Goal: Find specific page/section: Find specific page/section

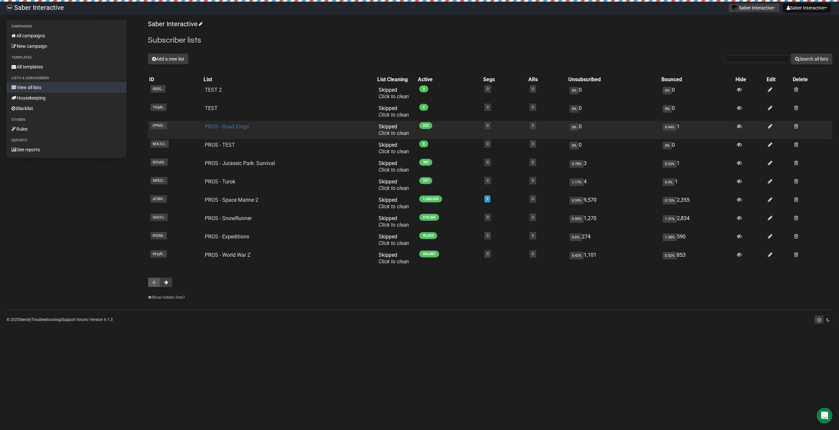
click at [233, 126] on link "PROS - Road Kings" at bounding box center [227, 127] width 44 height 6
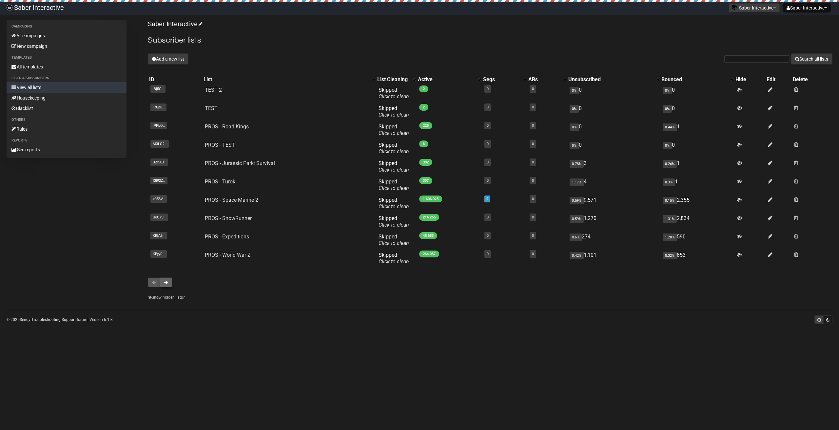
click at [167, 284] on span at bounding box center [166, 282] width 4 height 5
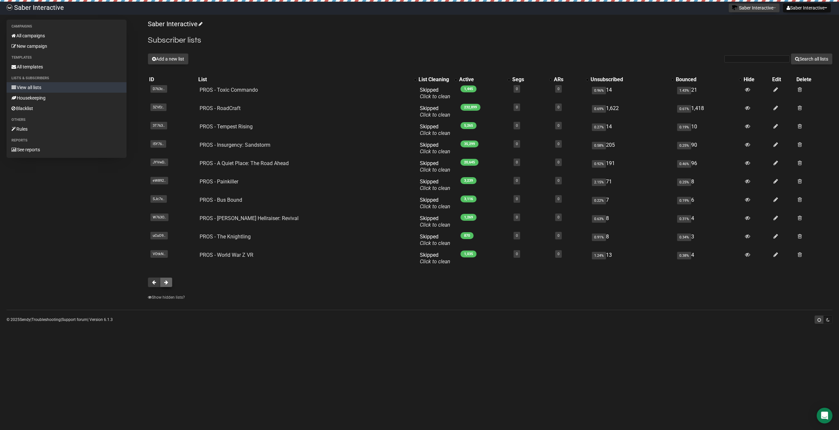
click at [166, 285] on button at bounding box center [166, 283] width 12 height 10
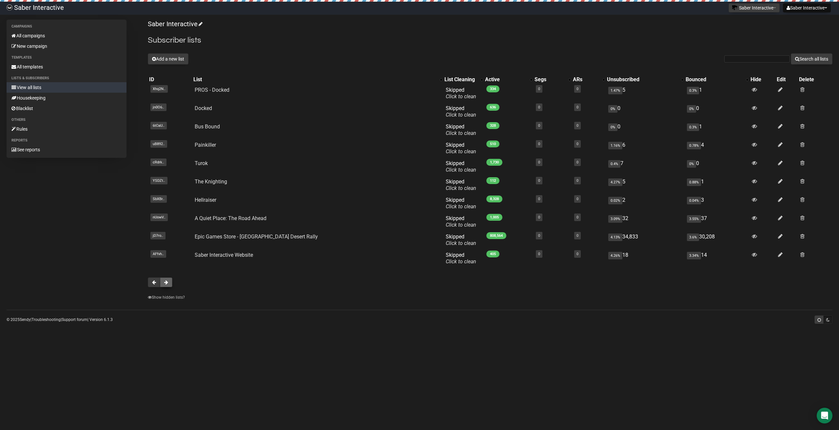
click at [162, 283] on button at bounding box center [166, 283] width 12 height 10
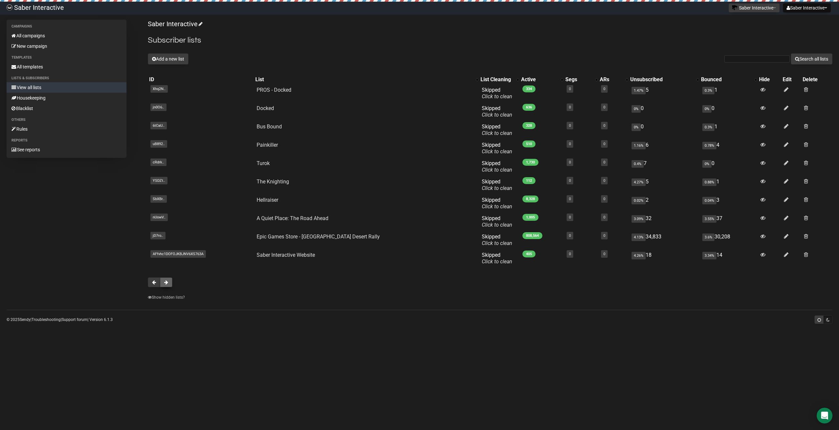
click at [167, 282] on span at bounding box center [166, 282] width 4 height 5
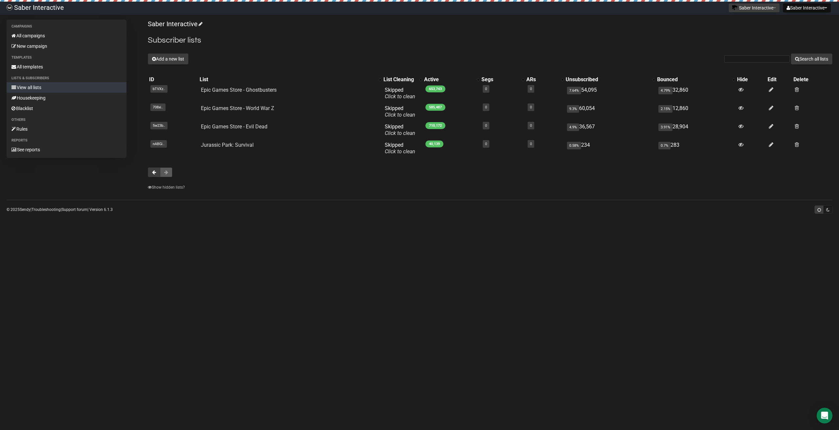
click at [460, 418] on body "Saber Interactive Saber Interactive Settings Logout Saber Interactive PROS PROS…" at bounding box center [419, 215] width 839 height 430
click at [148, 175] on button at bounding box center [154, 172] width 12 height 10
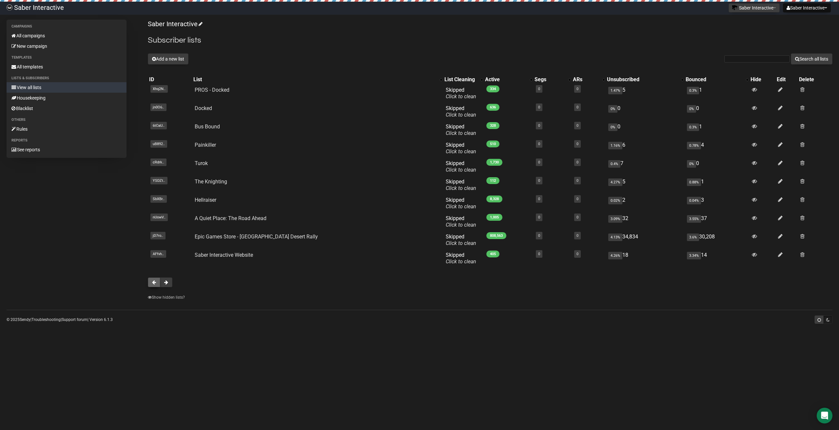
click at [151, 284] on button at bounding box center [154, 283] width 12 height 10
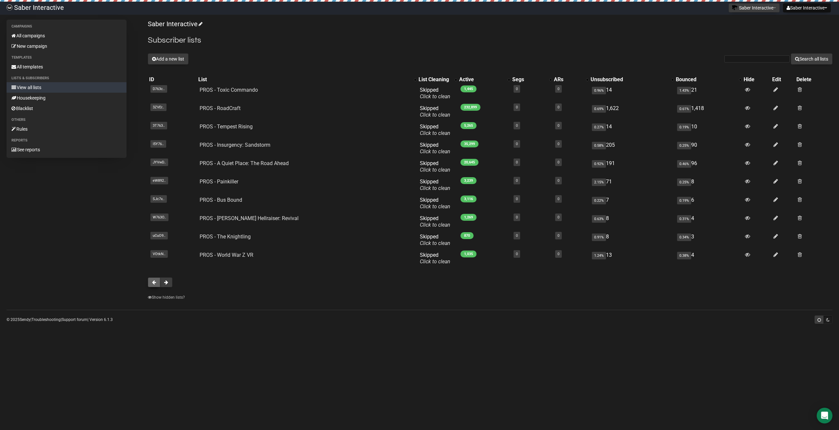
click at [151, 287] on button at bounding box center [154, 283] width 12 height 10
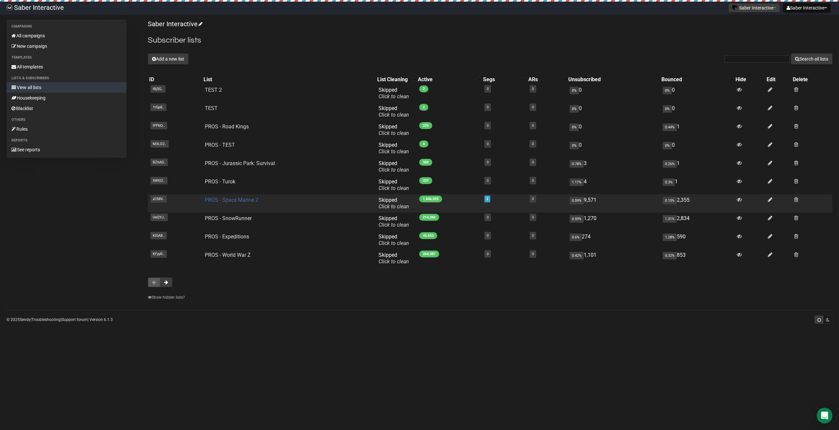
click at [242, 200] on link "PROS - Space Marine 2" at bounding box center [231, 200] width 53 height 6
click at [486, 199] on link "2" at bounding box center [487, 199] width 2 height 4
